Goal: Download file/media

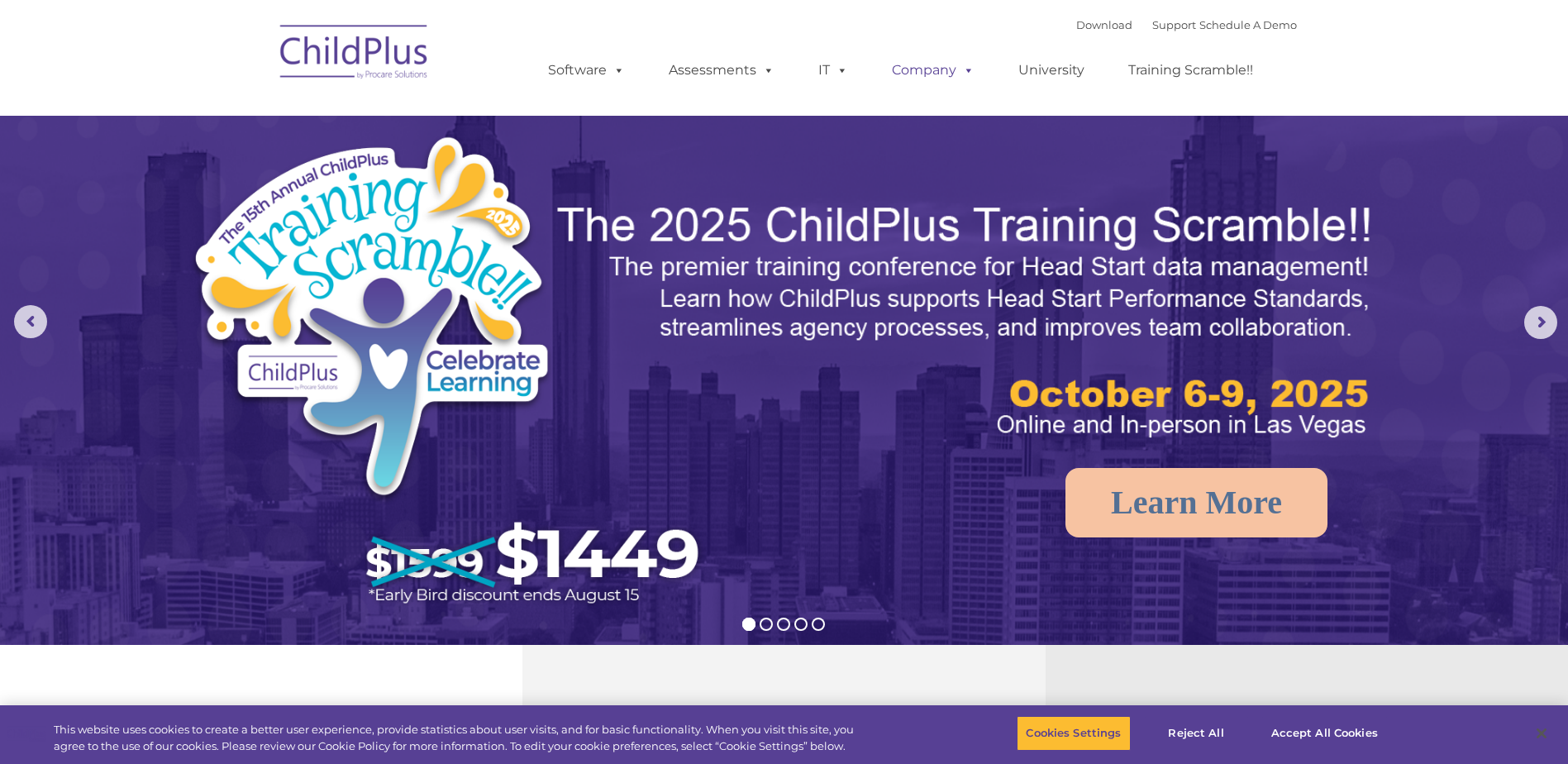
select select "MEDIUM"
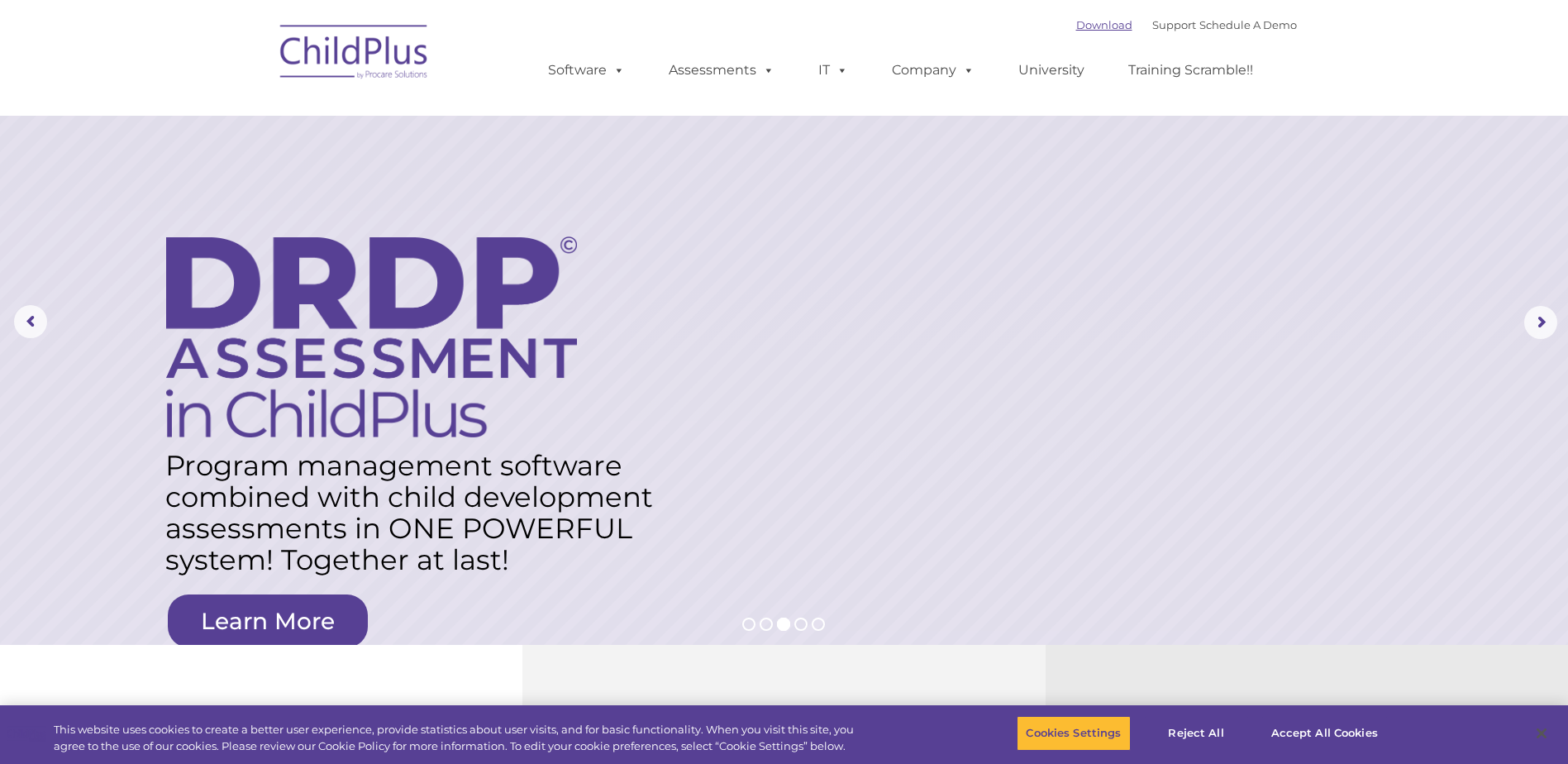
click at [1078, 27] on link "Download" at bounding box center [1104, 24] width 57 height 13
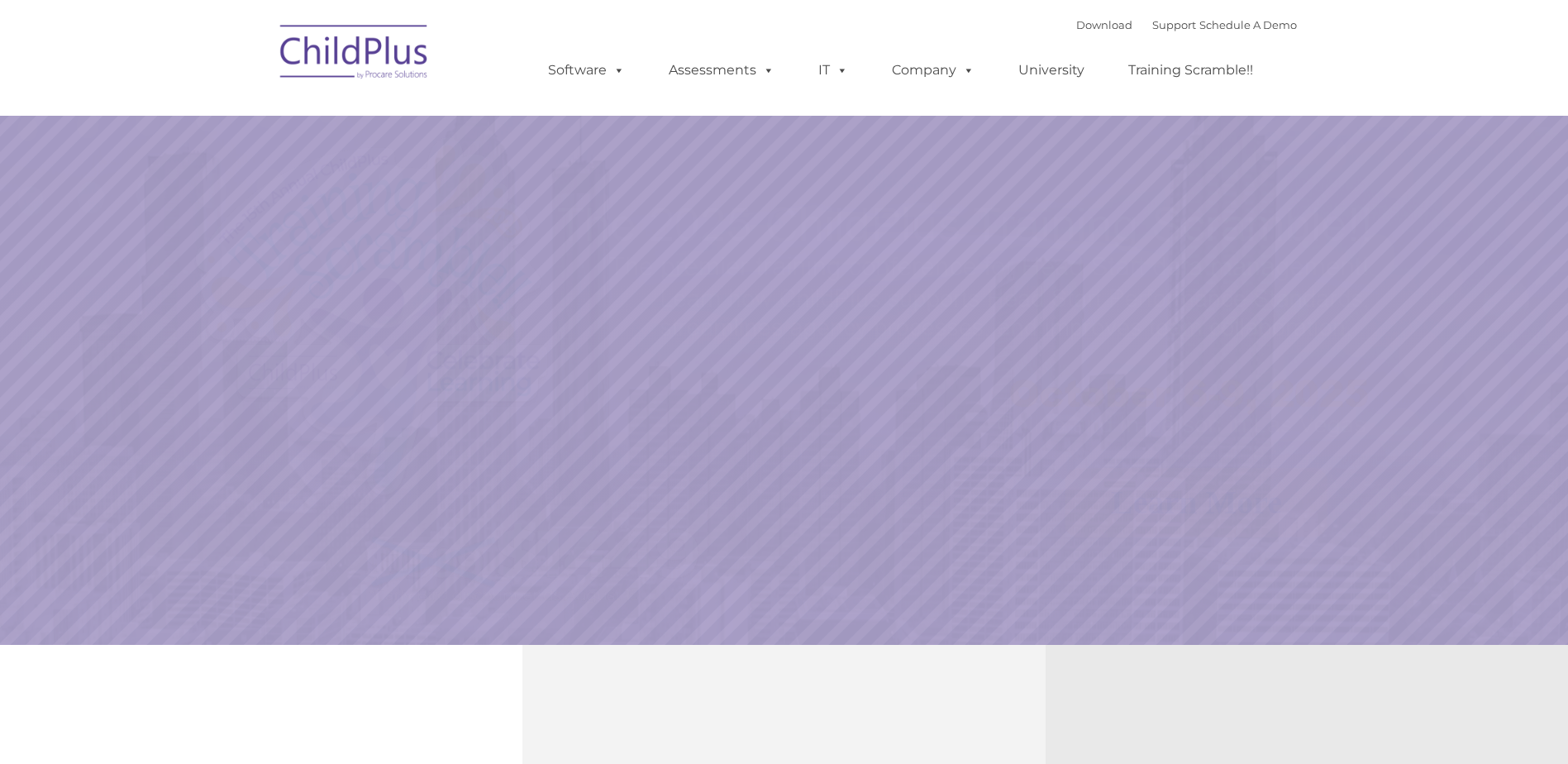
select select "MEDIUM"
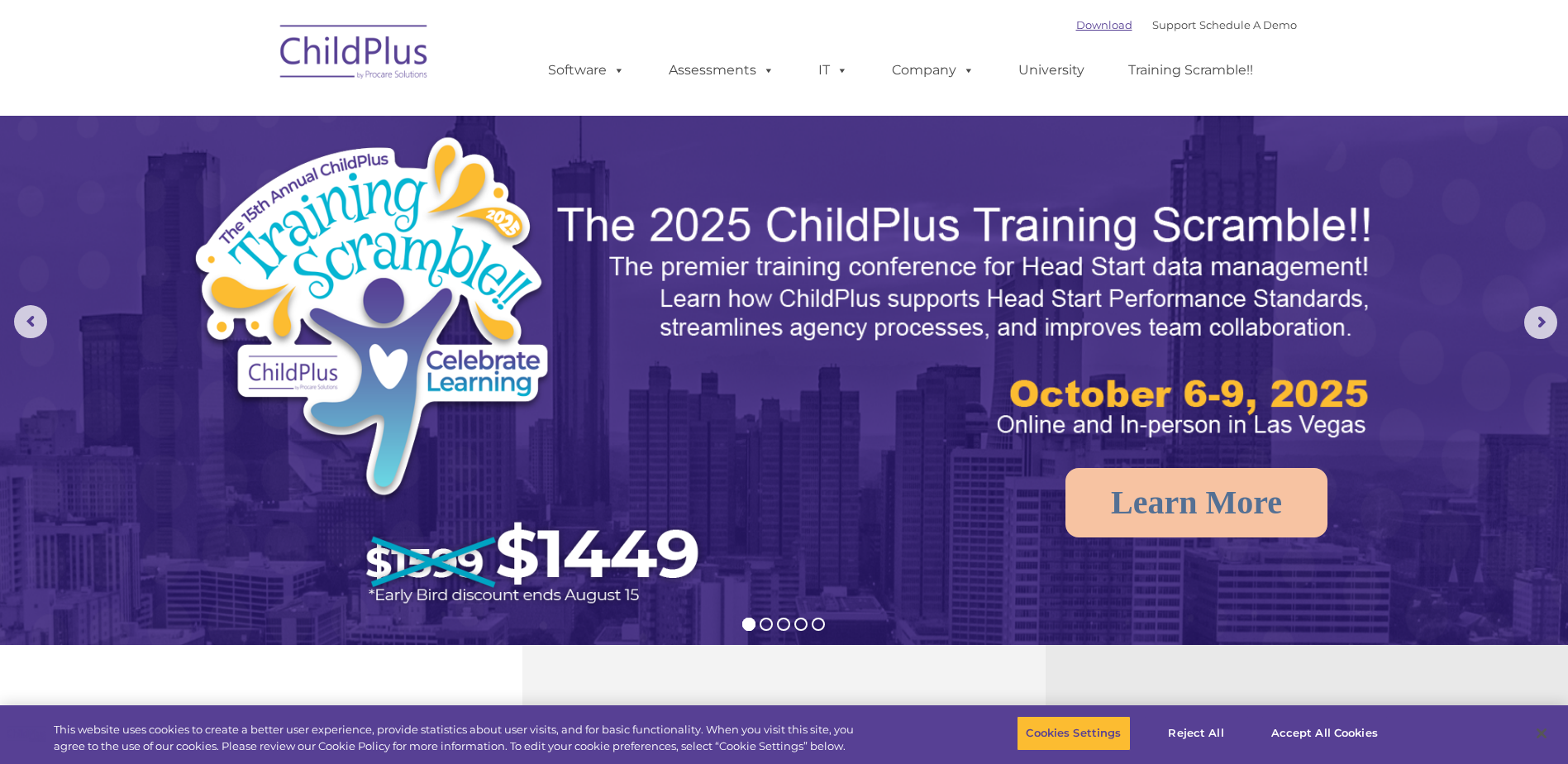
click at [1081, 21] on link "Download" at bounding box center [1104, 24] width 57 height 13
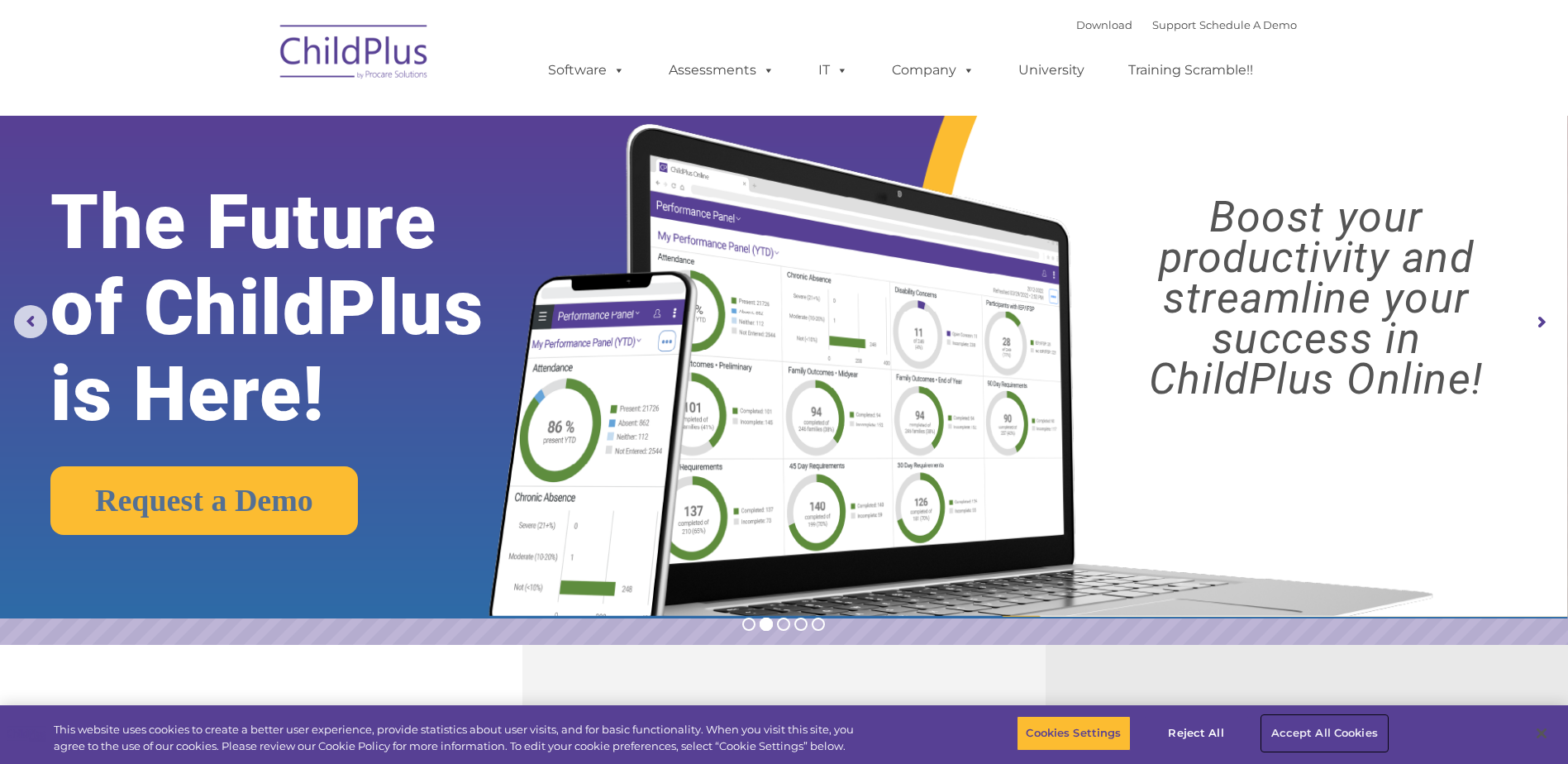
click at [1297, 731] on button "Accept All Cookies" at bounding box center [1324, 733] width 124 height 35
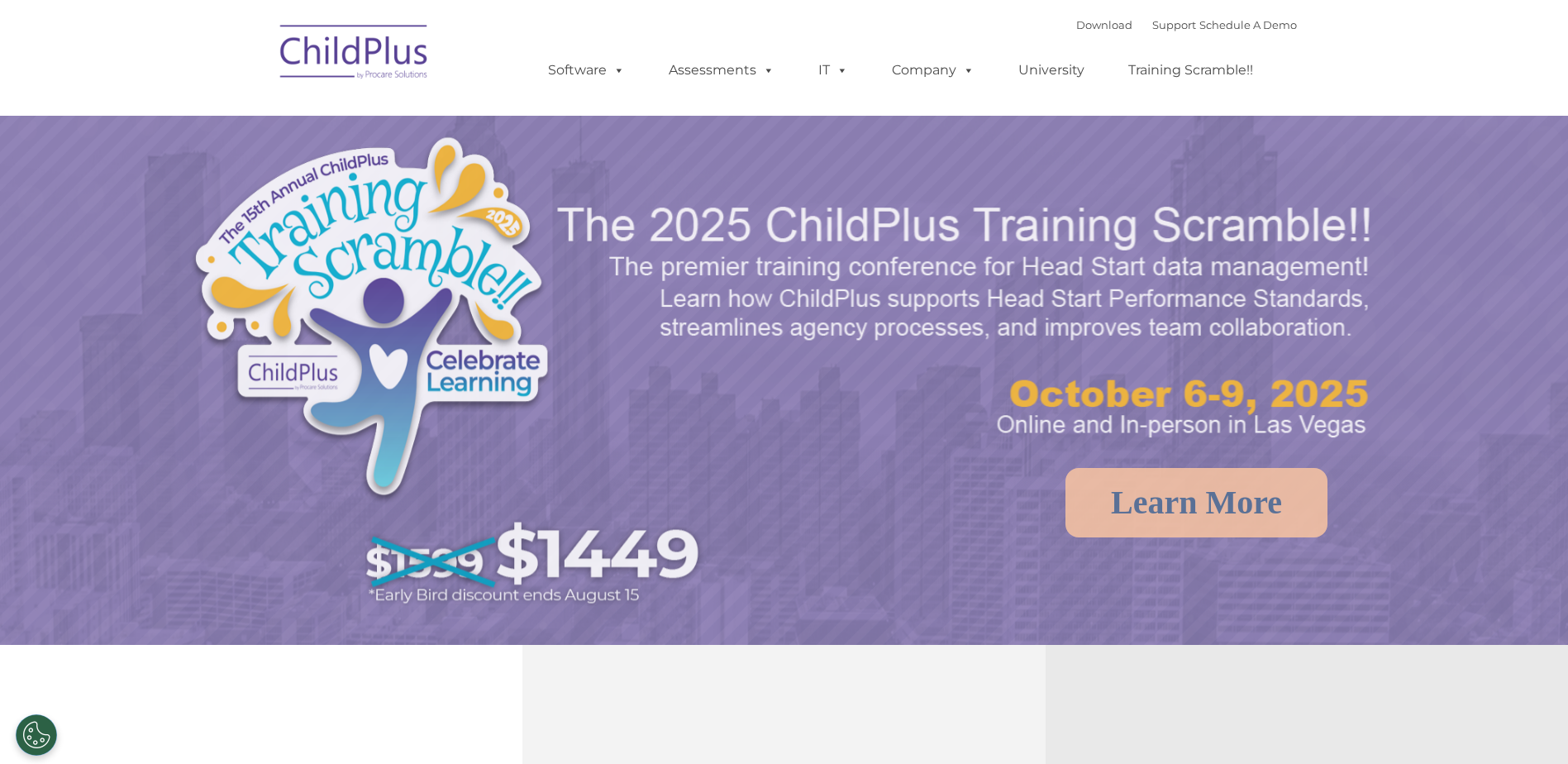
select select "MEDIUM"
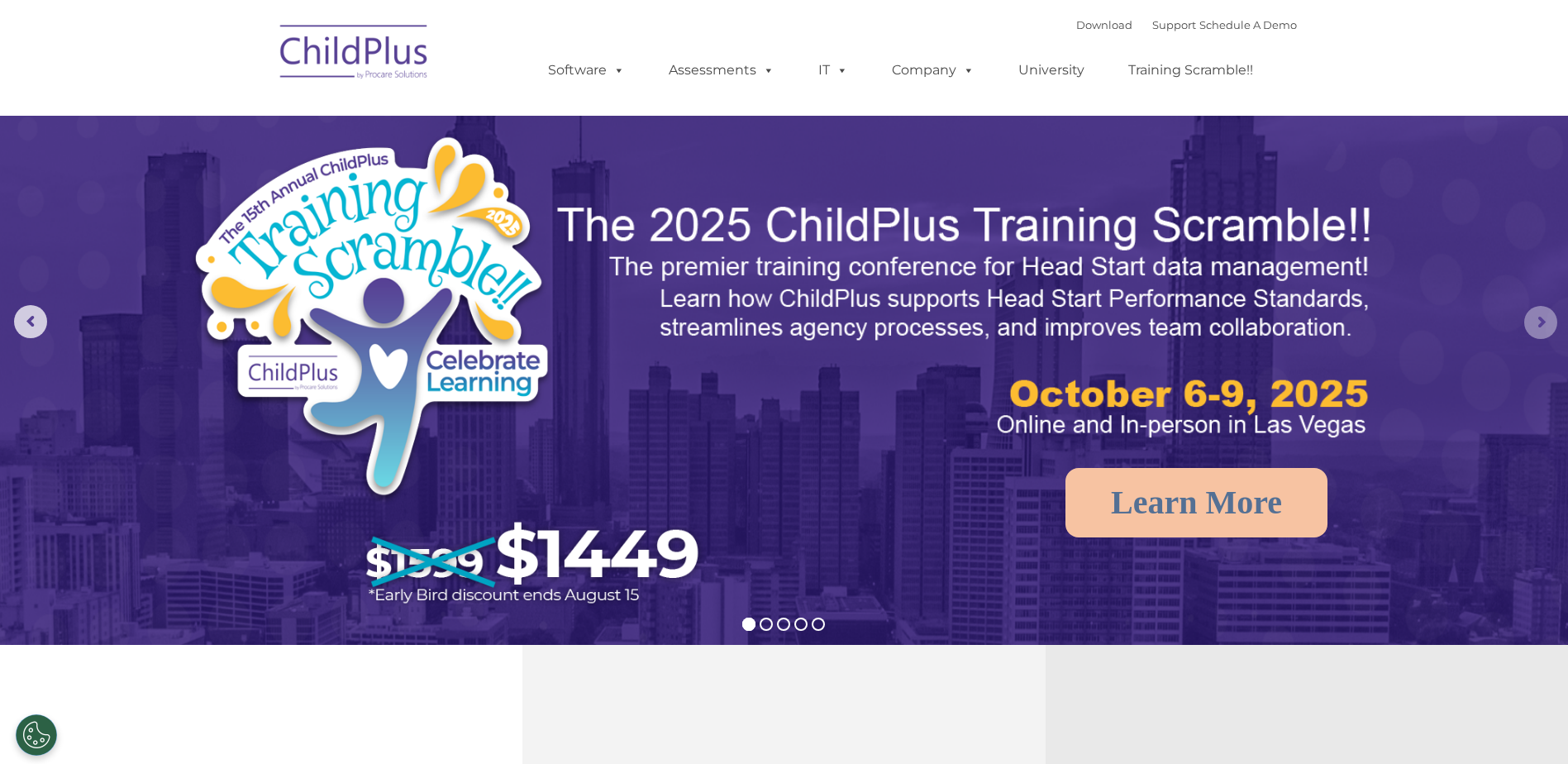
click at [1539, 315] on rs-arrow at bounding box center [1540, 321] width 33 height 33
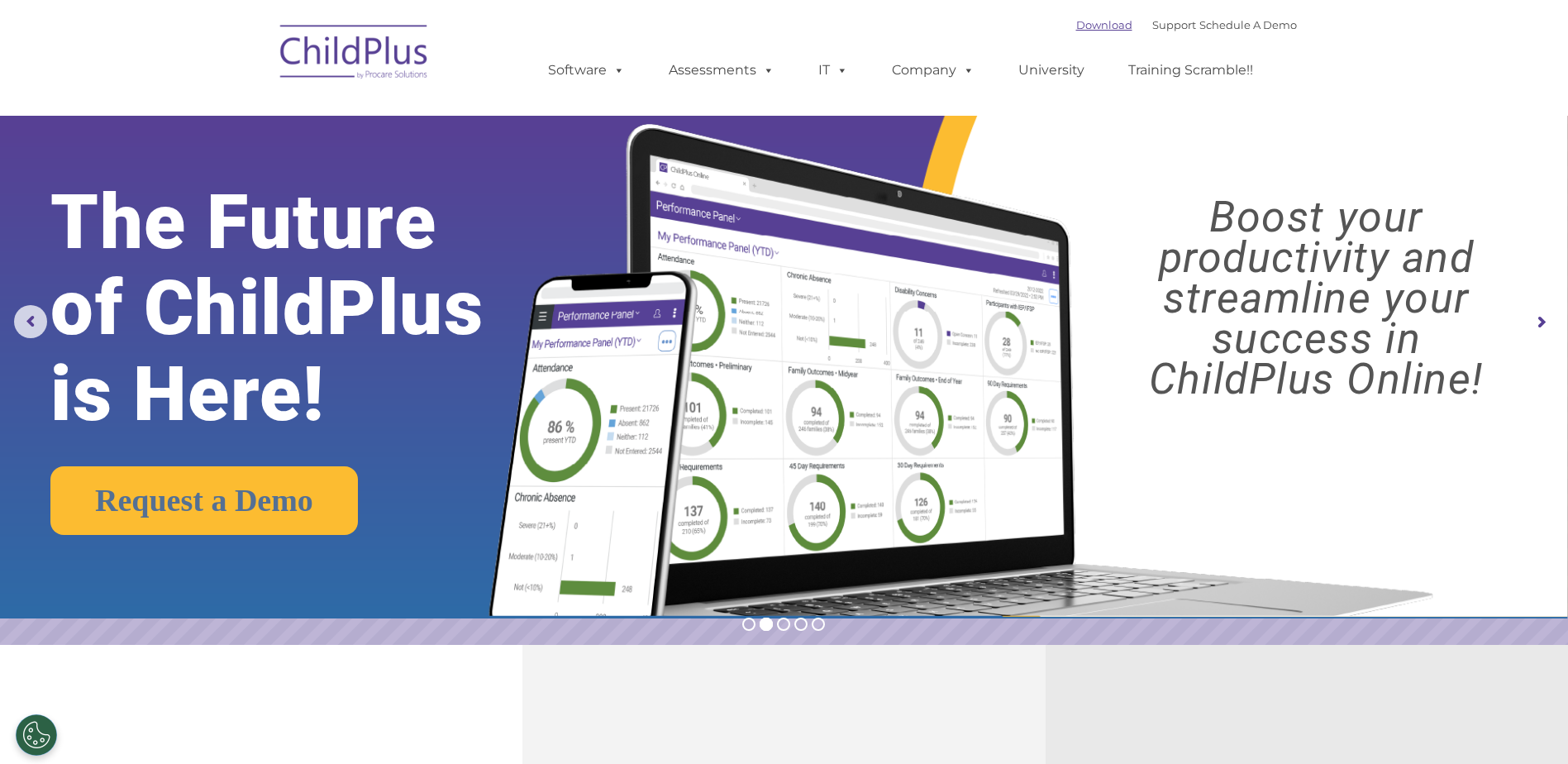
click at [1098, 22] on link "Download" at bounding box center [1104, 24] width 57 height 13
